Goal: Information Seeking & Learning: Learn about a topic

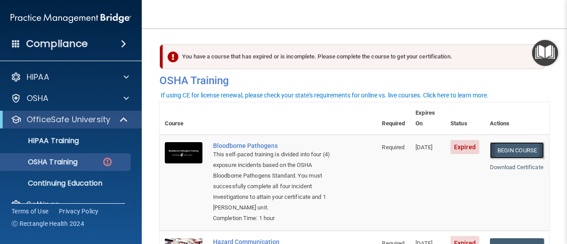
click at [514, 142] on link "Begin Course" at bounding box center [517, 150] width 54 height 16
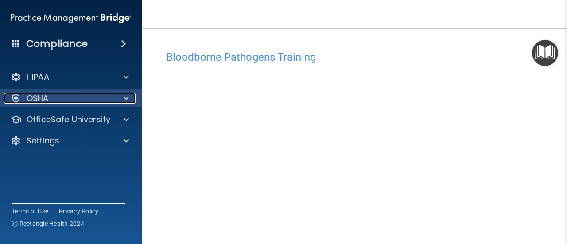
click at [124, 98] on span at bounding box center [126, 98] width 5 height 11
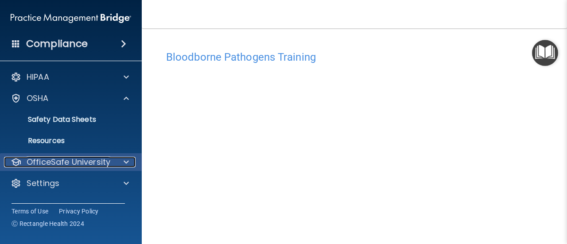
click at [120, 162] on div at bounding box center [125, 162] width 22 height 11
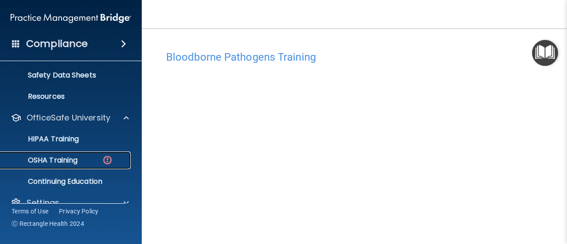
click at [80, 161] on div "OSHA Training" at bounding box center [66, 160] width 121 height 9
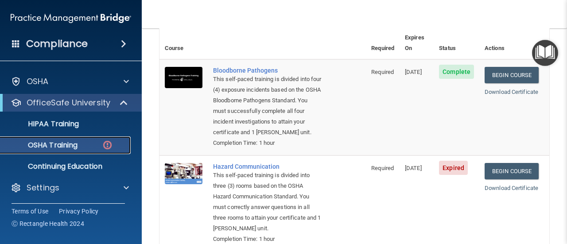
scroll to position [56, 0]
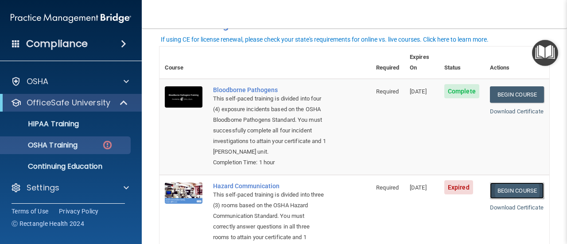
click at [504, 192] on link "Begin Course" at bounding box center [517, 190] width 54 height 16
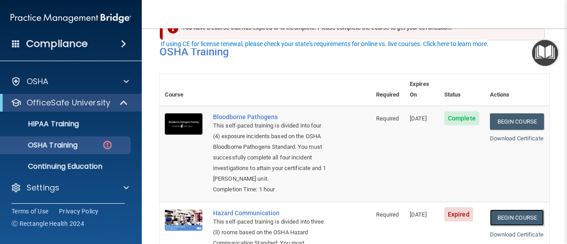
scroll to position [0, 0]
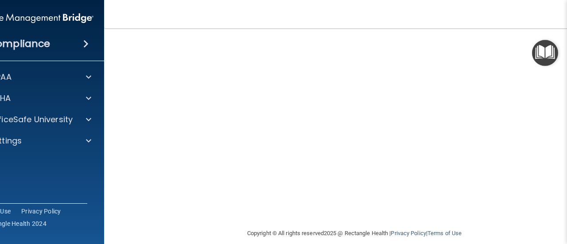
scroll to position [56, 0]
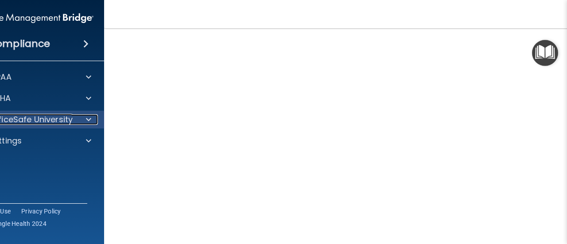
click at [89, 120] on div at bounding box center [87, 119] width 22 height 11
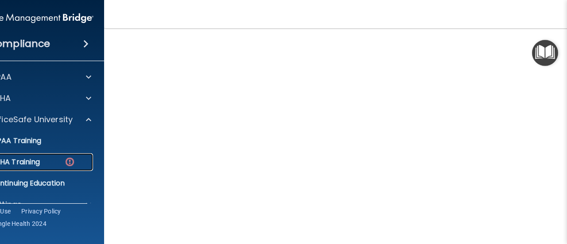
click at [19, 165] on p "OSHA Training" at bounding box center [4, 162] width 72 height 9
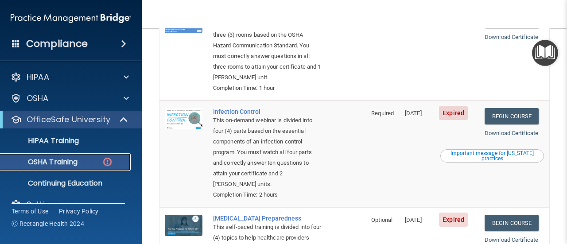
scroll to position [277, 0]
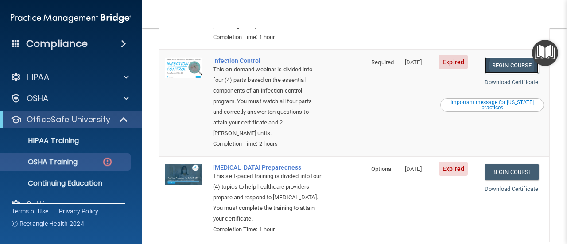
click at [514, 67] on link "Begin Course" at bounding box center [512, 65] width 54 height 16
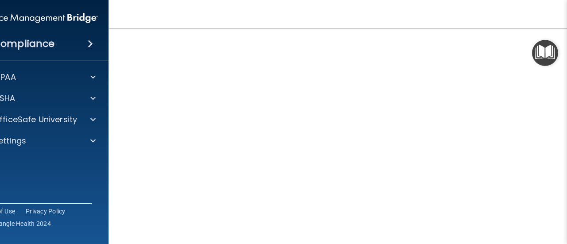
scroll to position [91, 0]
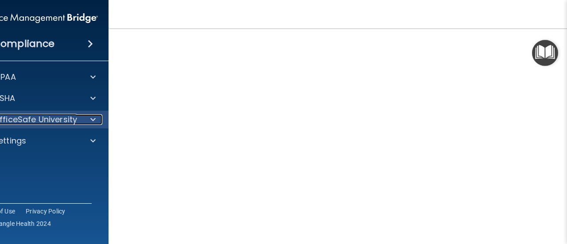
click at [90, 120] on span at bounding box center [92, 119] width 5 height 11
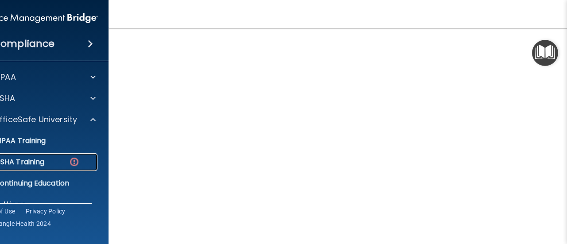
click at [18, 161] on p "OSHA Training" at bounding box center [9, 162] width 72 height 9
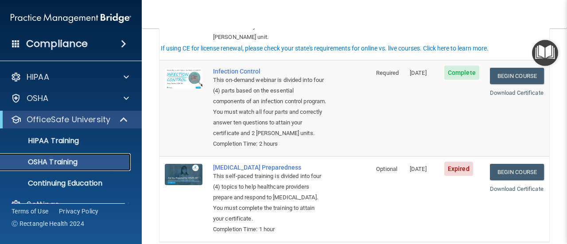
scroll to position [297, 0]
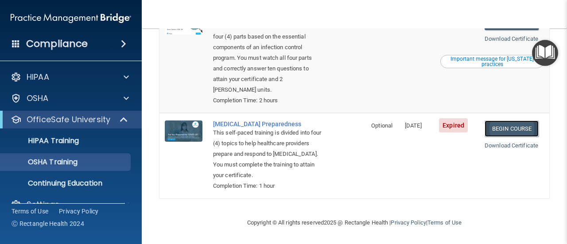
click at [509, 129] on link "Begin Course" at bounding box center [512, 128] width 54 height 16
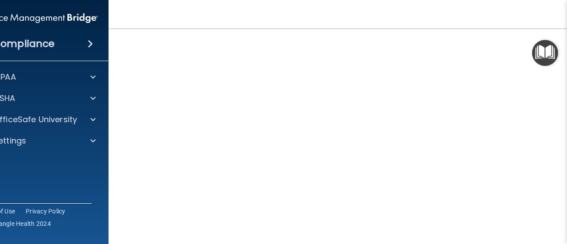
scroll to position [45, 0]
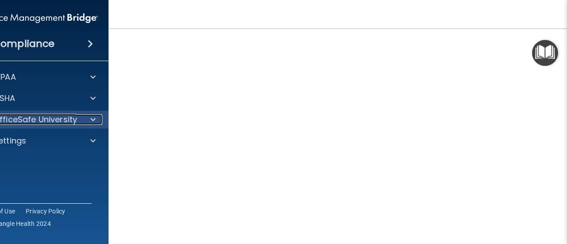
click at [90, 119] on span at bounding box center [92, 119] width 5 height 11
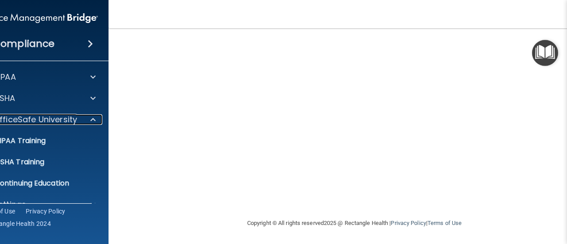
scroll to position [135, 0]
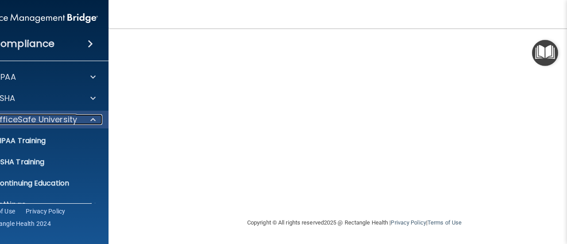
click at [38, 122] on p "OfficeSafe University" at bounding box center [35, 119] width 84 height 11
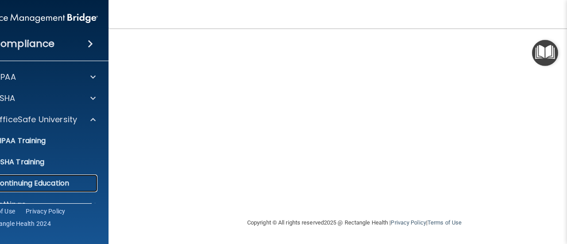
click at [12, 179] on p "Continuing Education" at bounding box center [33, 183] width 121 height 9
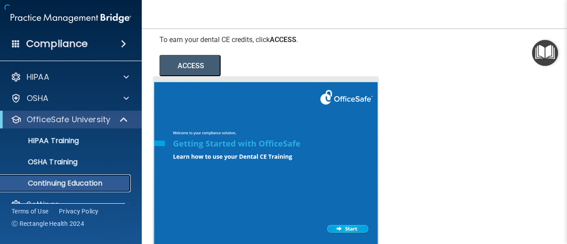
scroll to position [196, 0]
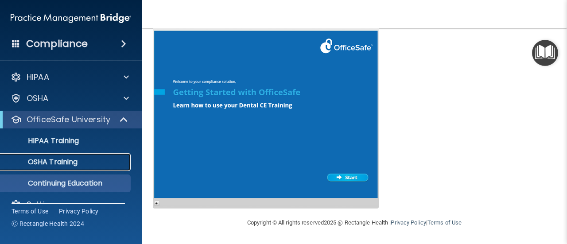
click at [51, 159] on p "OSHA Training" at bounding box center [42, 162] width 72 height 9
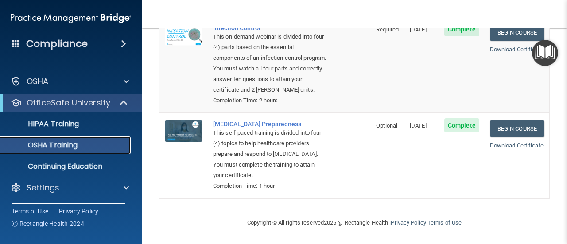
scroll to position [297, 0]
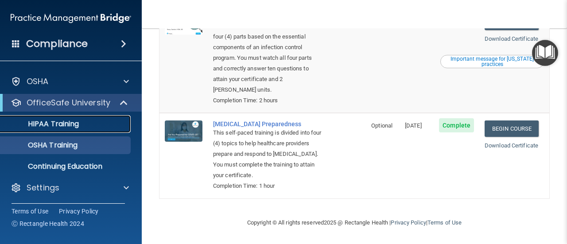
click at [63, 122] on p "HIPAA Training" at bounding box center [42, 124] width 73 height 9
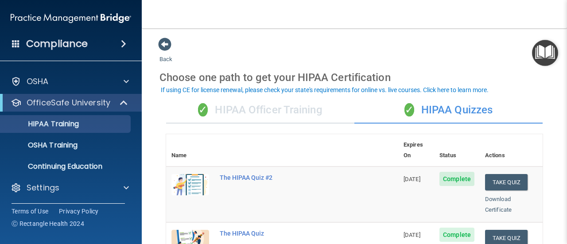
click at [264, 110] on div "✓ HIPAA Officer Training" at bounding box center [260, 110] width 188 height 27
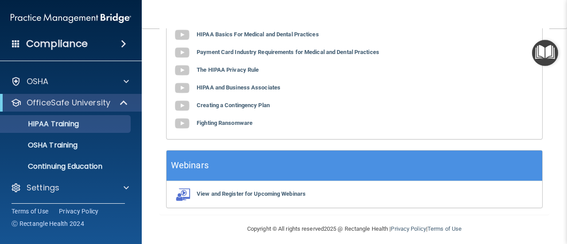
scroll to position [391, 0]
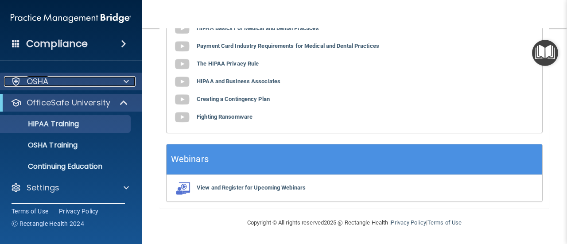
click at [35, 81] on p "OSHA" at bounding box center [38, 81] width 22 height 11
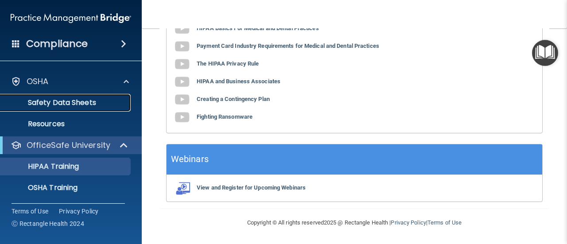
click at [35, 104] on p "Safety Data Sheets" at bounding box center [66, 102] width 121 height 9
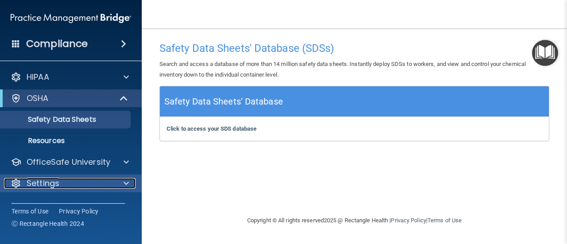
click at [36, 180] on p "Settings" at bounding box center [43, 183] width 33 height 11
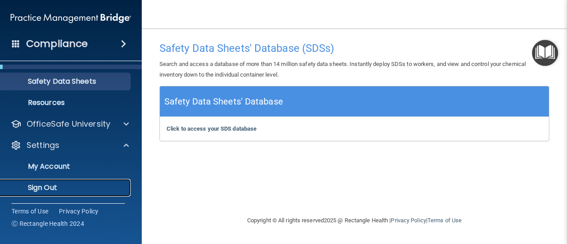
click at [39, 186] on p "Sign Out" at bounding box center [66, 187] width 121 height 9
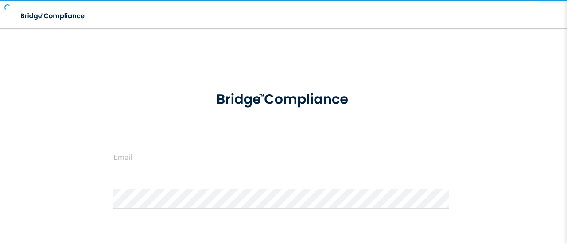
type input "[EMAIL_ADDRESS][DOMAIN_NAME]"
